Goal: Navigation & Orientation: Find specific page/section

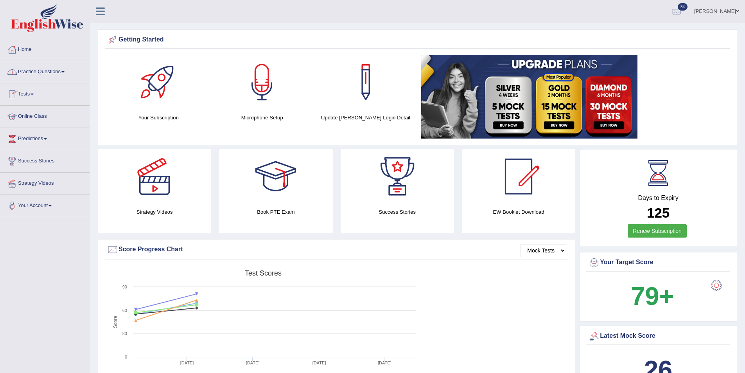
click at [31, 115] on link "Online Class" at bounding box center [44, 116] width 89 height 20
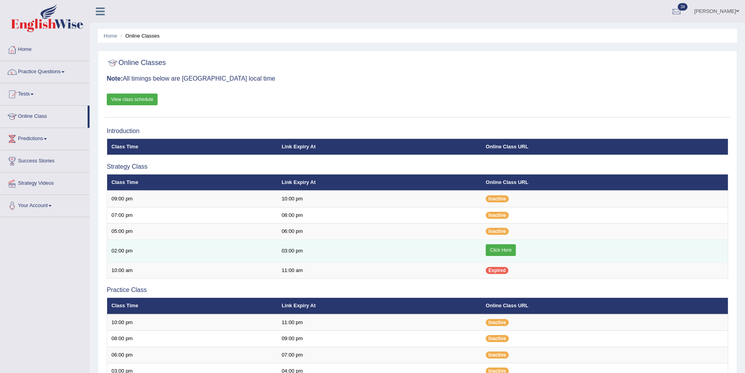
click at [509, 252] on link "Click Here" at bounding box center [501, 250] width 30 height 12
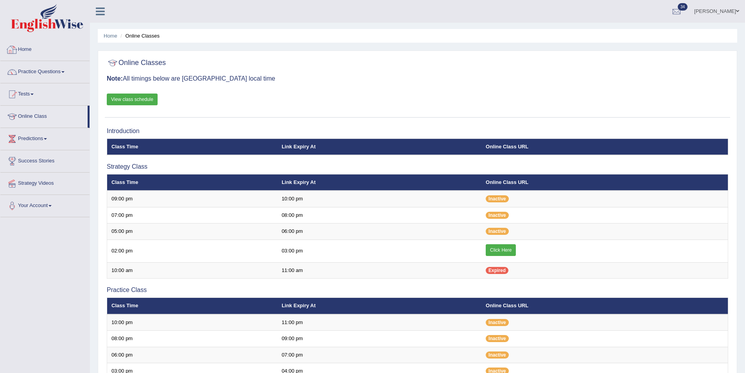
click at [46, 49] on link "Home" at bounding box center [44, 49] width 89 height 20
